Goal: Task Accomplishment & Management: Use online tool/utility

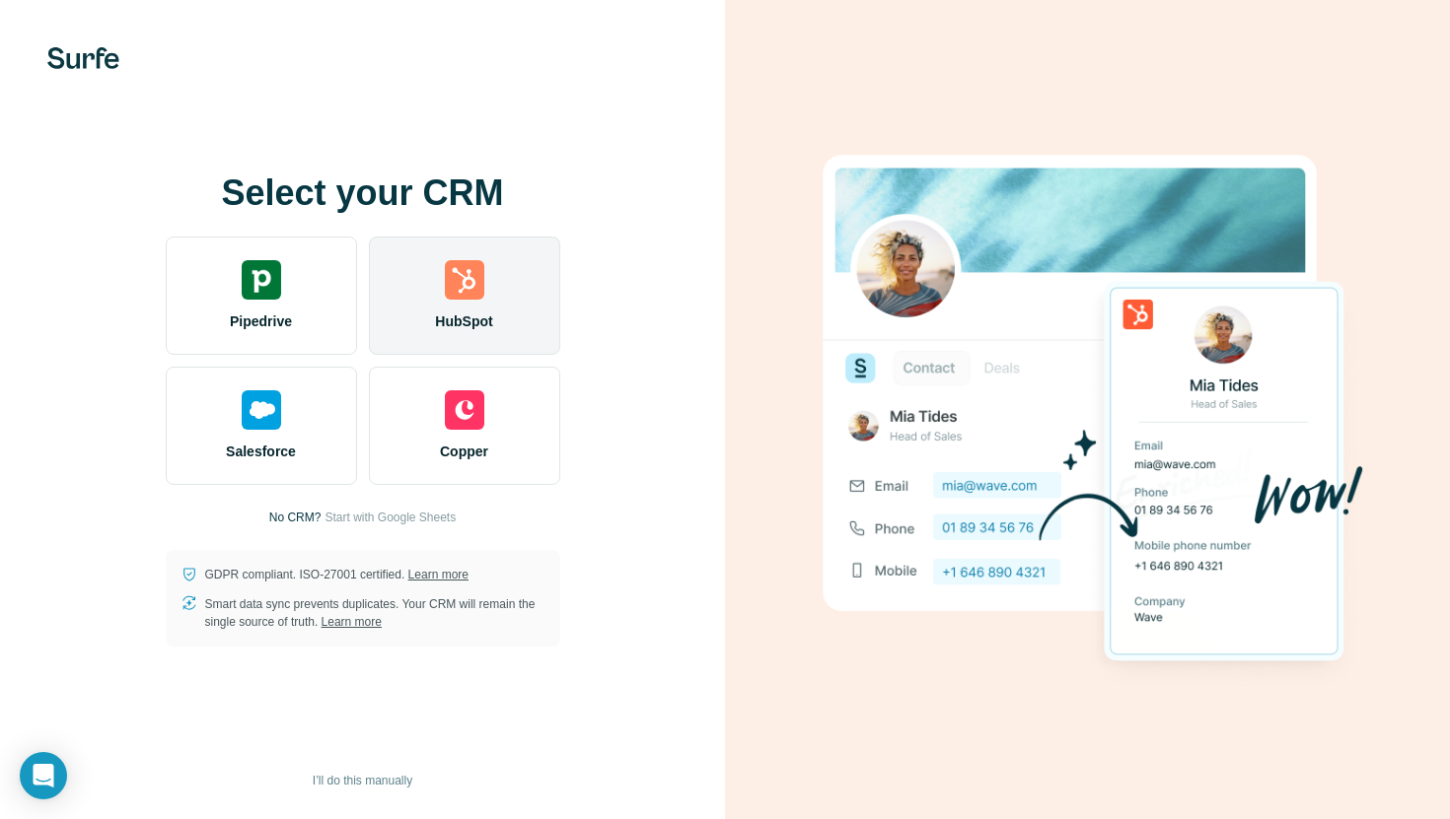
click at [442, 288] on div "HubSpot" at bounding box center [464, 296] width 191 height 118
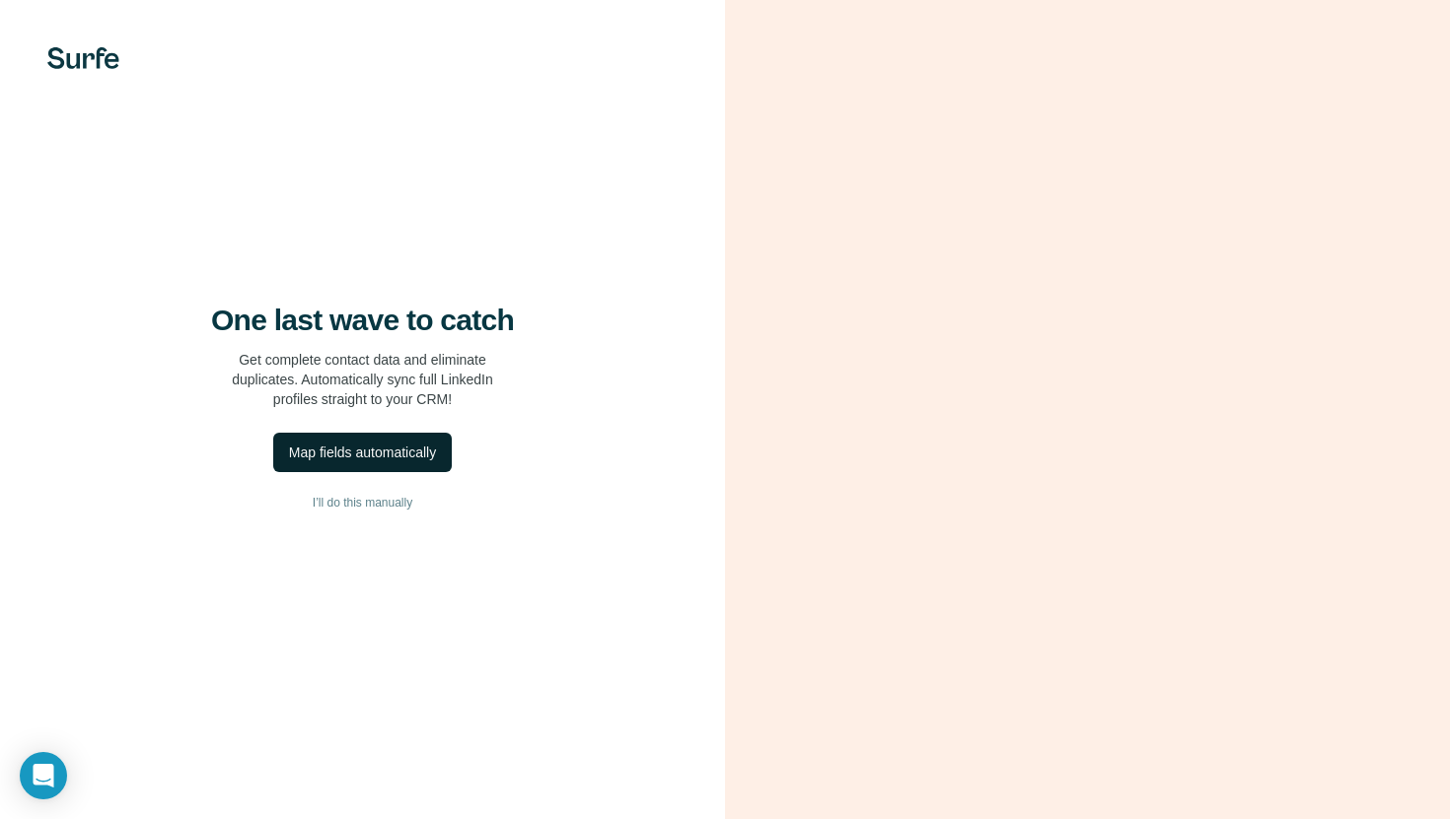
click at [393, 441] on button "Map fields automatically" at bounding box center [362, 452] width 178 height 39
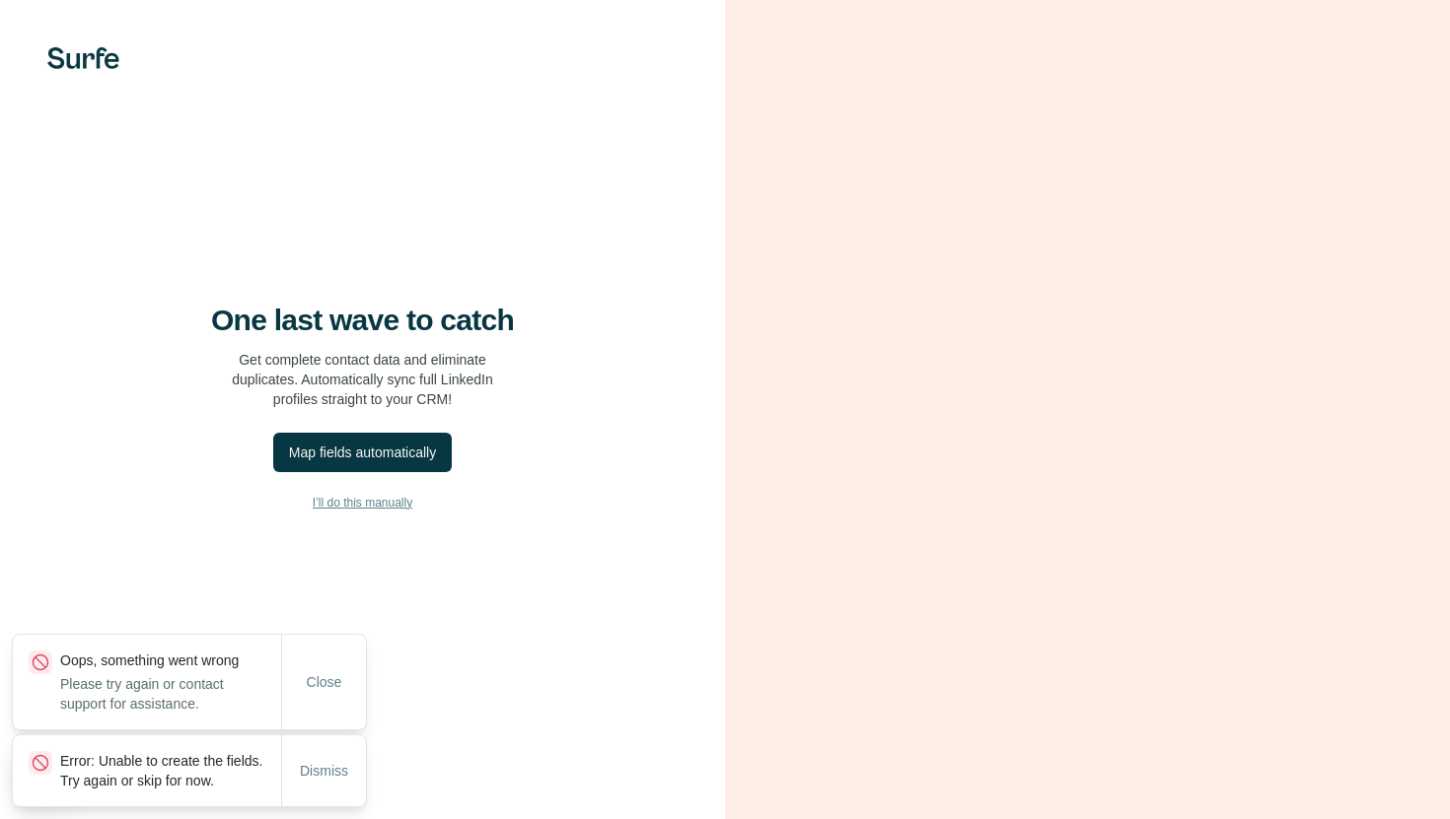
click at [378, 508] on span "I’ll do this manually" at bounding box center [363, 503] width 100 height 18
